Goal: Complete application form

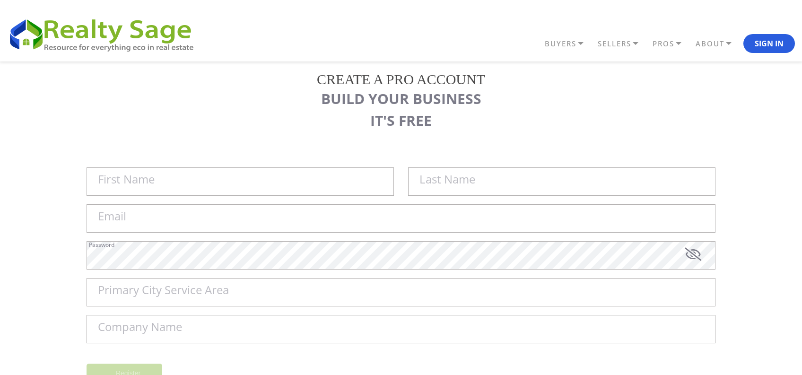
type input "Sell My House Fast [US_STATE] | As"
type input "Is Cash Home Buyers [GEOGRAPHIC_DATA]"
type input "[EMAIL_ADDRESS][DOMAIN_NAME]"
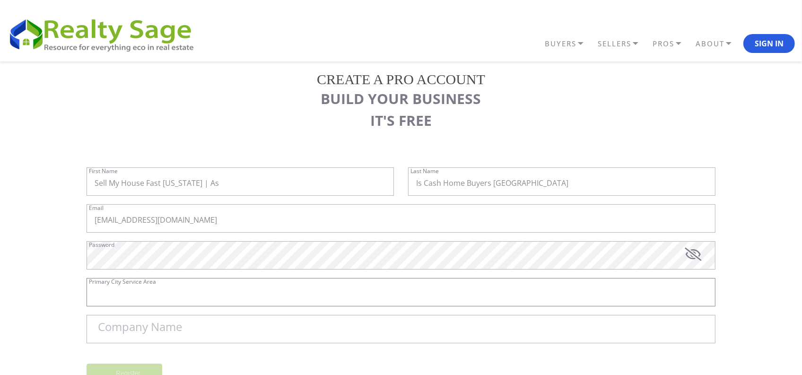
type input "[GEOGRAPHIC_DATA]"
type input "Sell My House Fast [US_STATE] | As Is Cash Home Buyers [GEOGRAPHIC_DATA]"
click at [177, 299] on input "[GEOGRAPHIC_DATA]" at bounding box center [401, 292] width 629 height 28
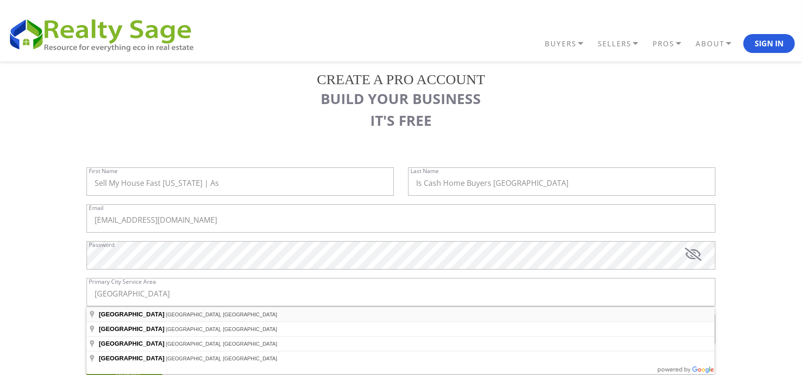
type input "[GEOGRAPHIC_DATA], [GEOGRAPHIC_DATA], [GEOGRAPHIC_DATA]"
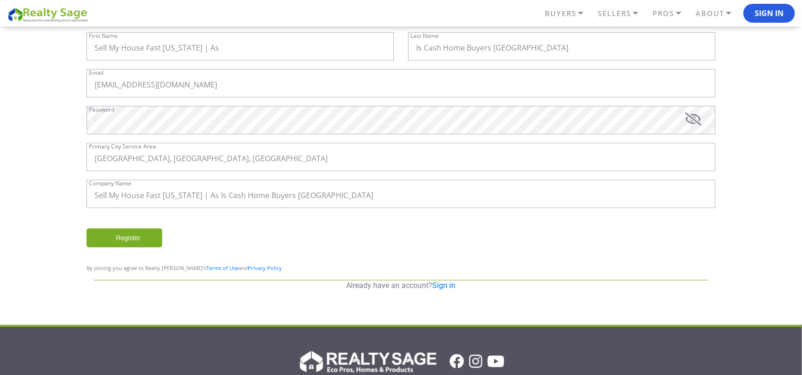
scroll to position [131, 0]
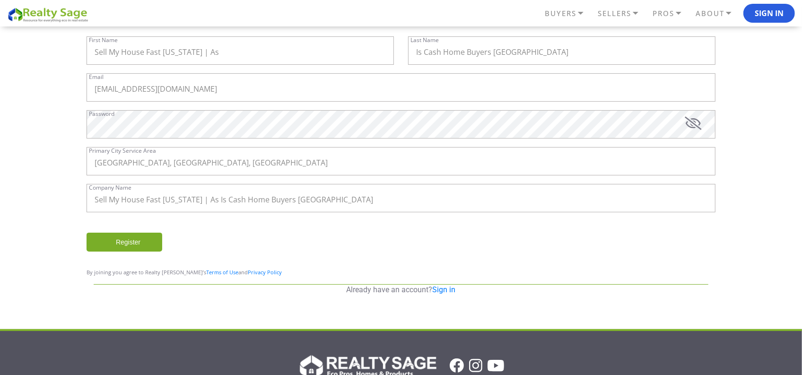
click at [117, 243] on input "Register" at bounding box center [125, 242] width 76 height 19
